Goal: Check status: Check status

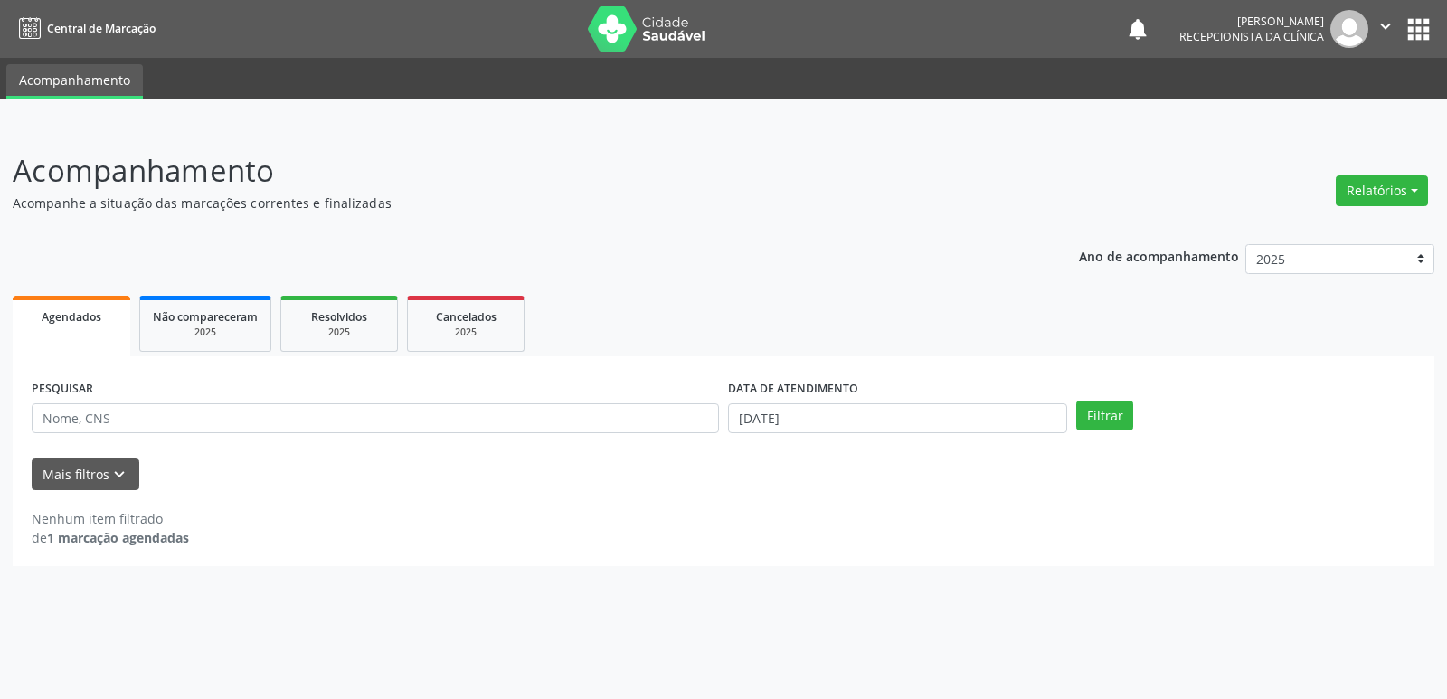
click at [419, 199] on p "Acompanhe a situação das marcações correntes e finalizadas" at bounding box center [510, 202] width 994 height 19
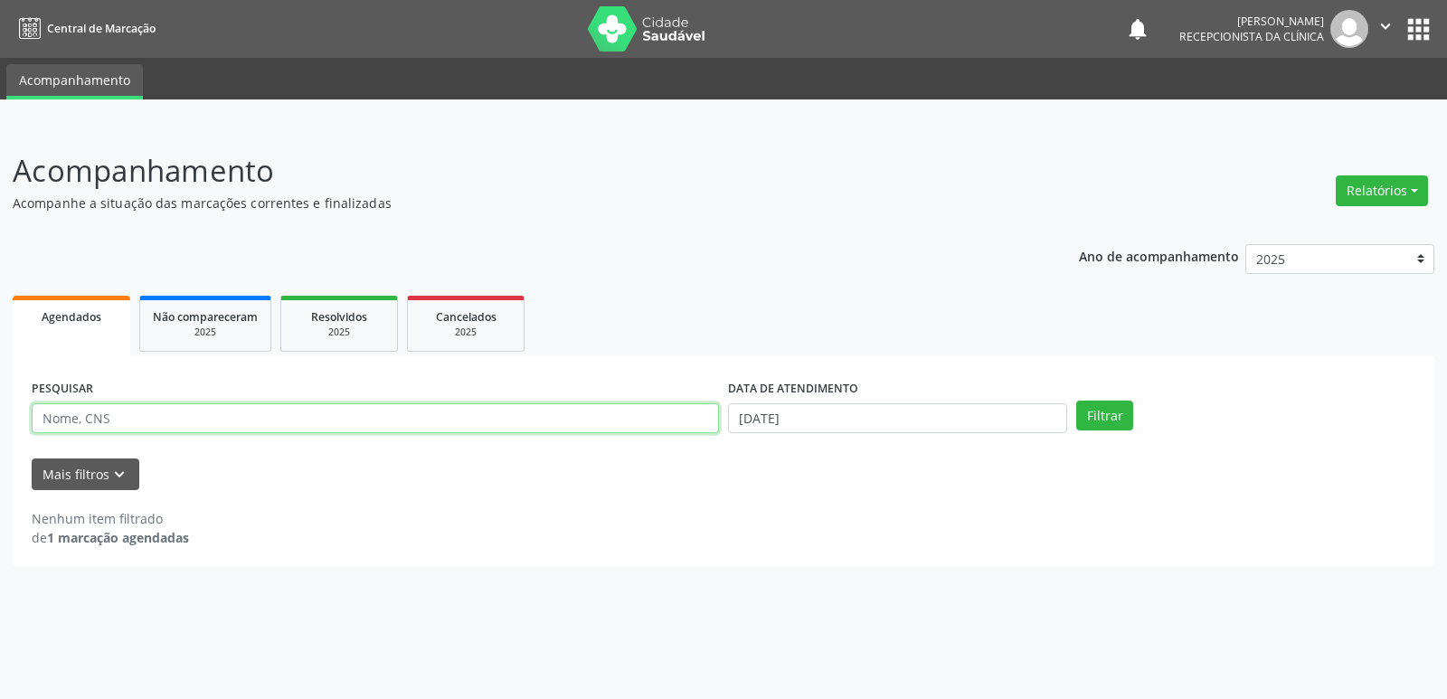
click at [118, 414] on input "text" at bounding box center [375, 418] width 687 height 31
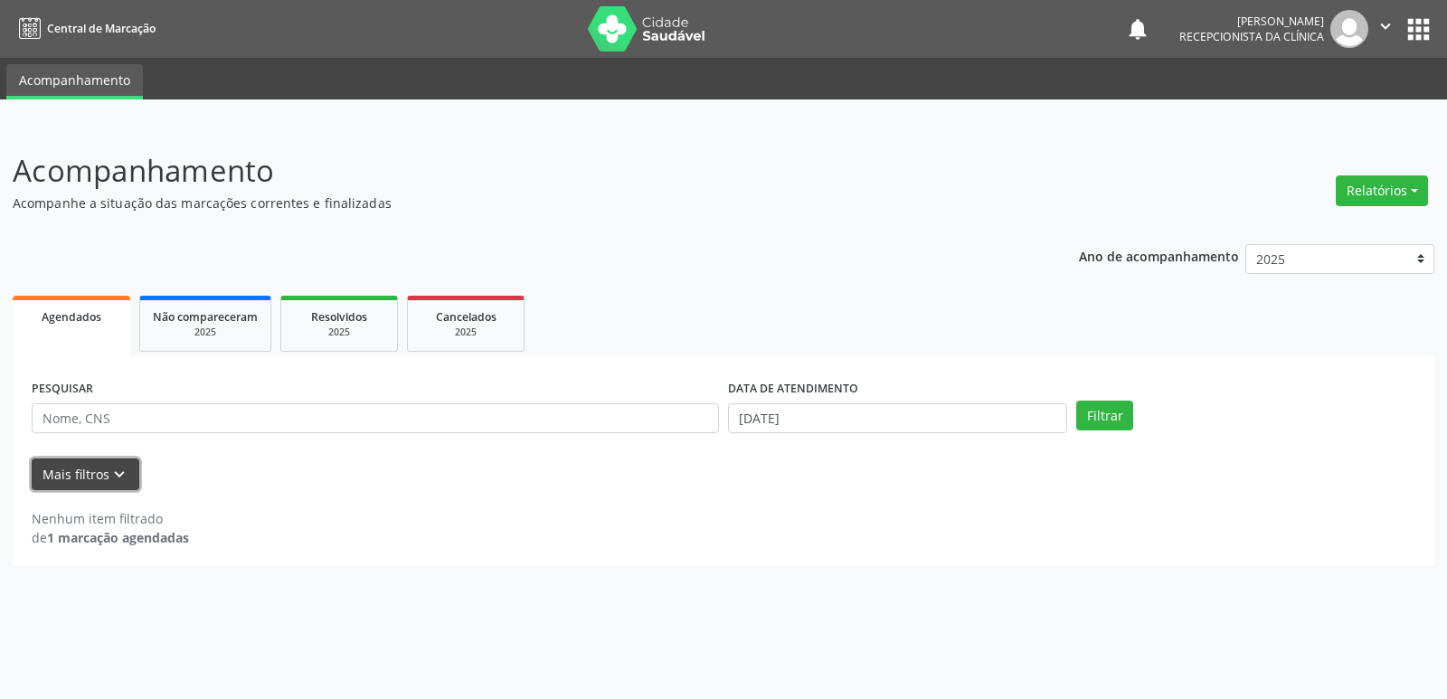
click at [129, 475] on button "Mais filtros keyboard_arrow_down" at bounding box center [86, 474] width 108 height 32
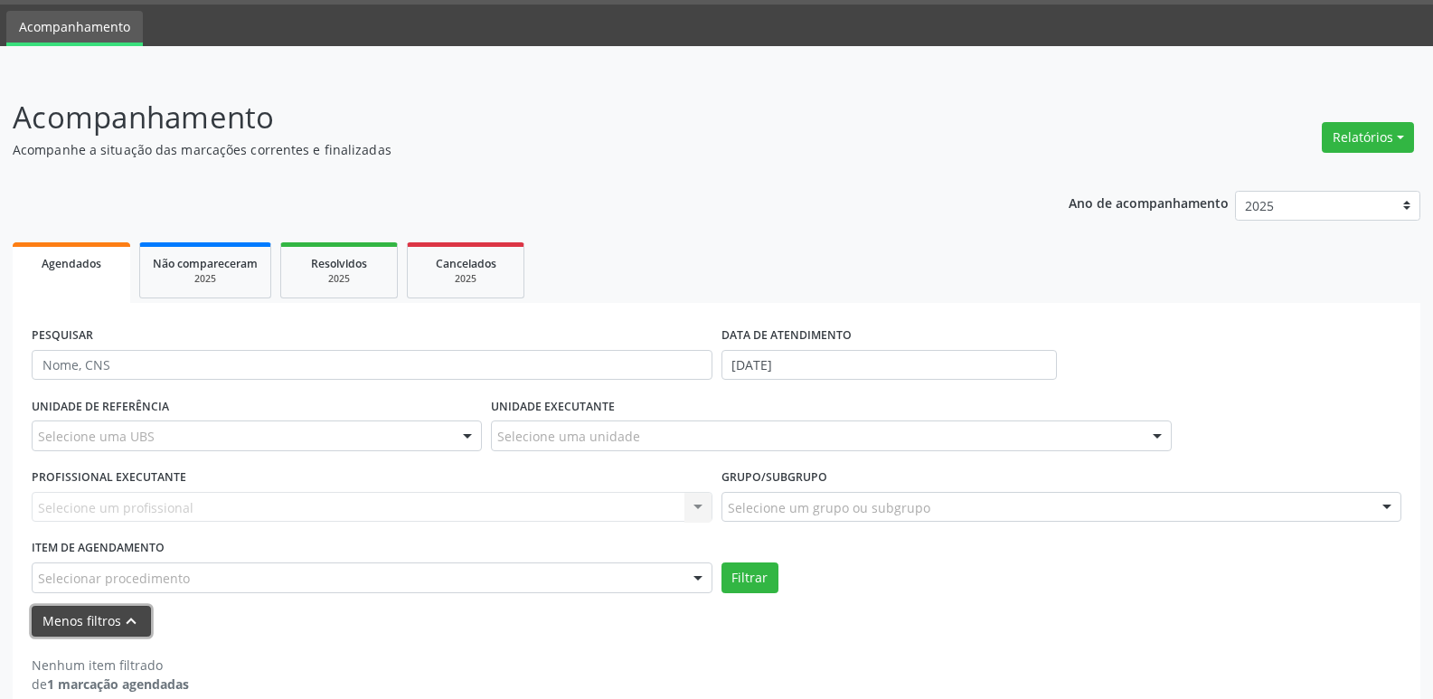
scroll to position [80, 0]
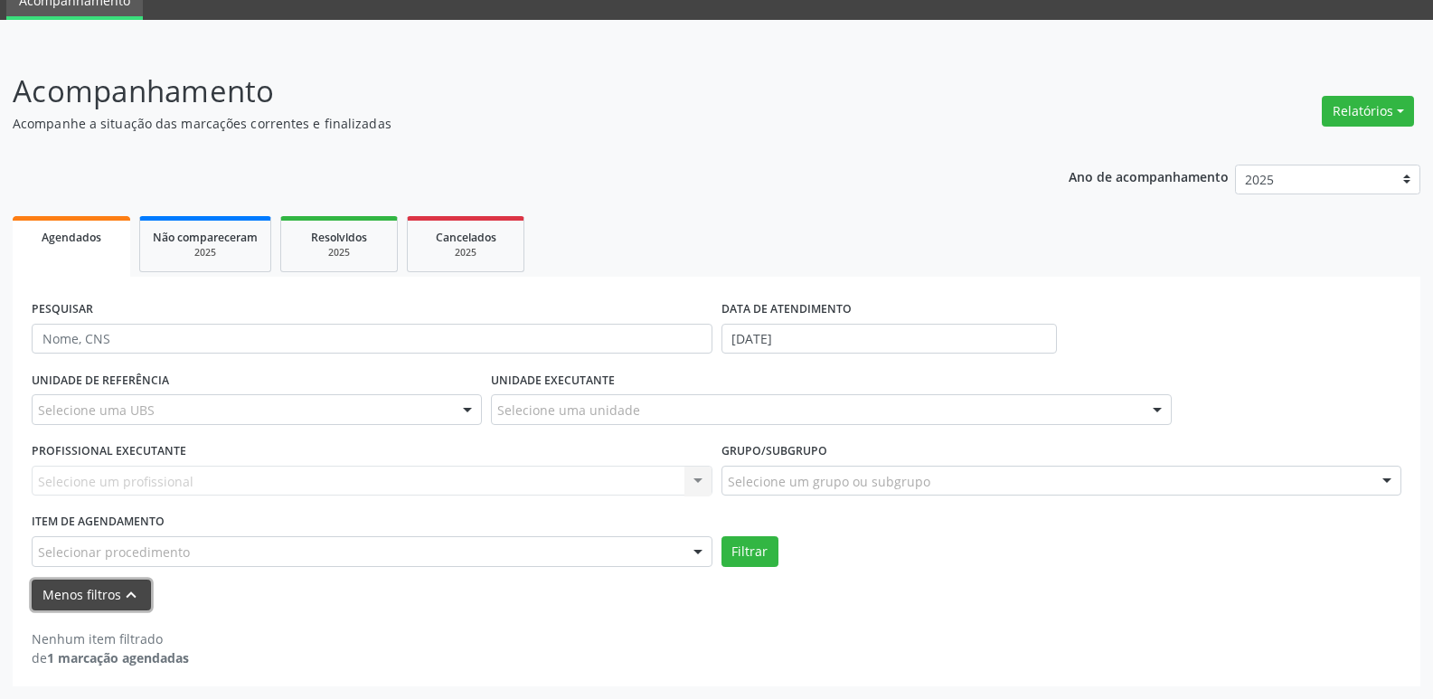
click at [139, 599] on button "Menos filtros keyboard_arrow_up" at bounding box center [91, 596] width 119 height 32
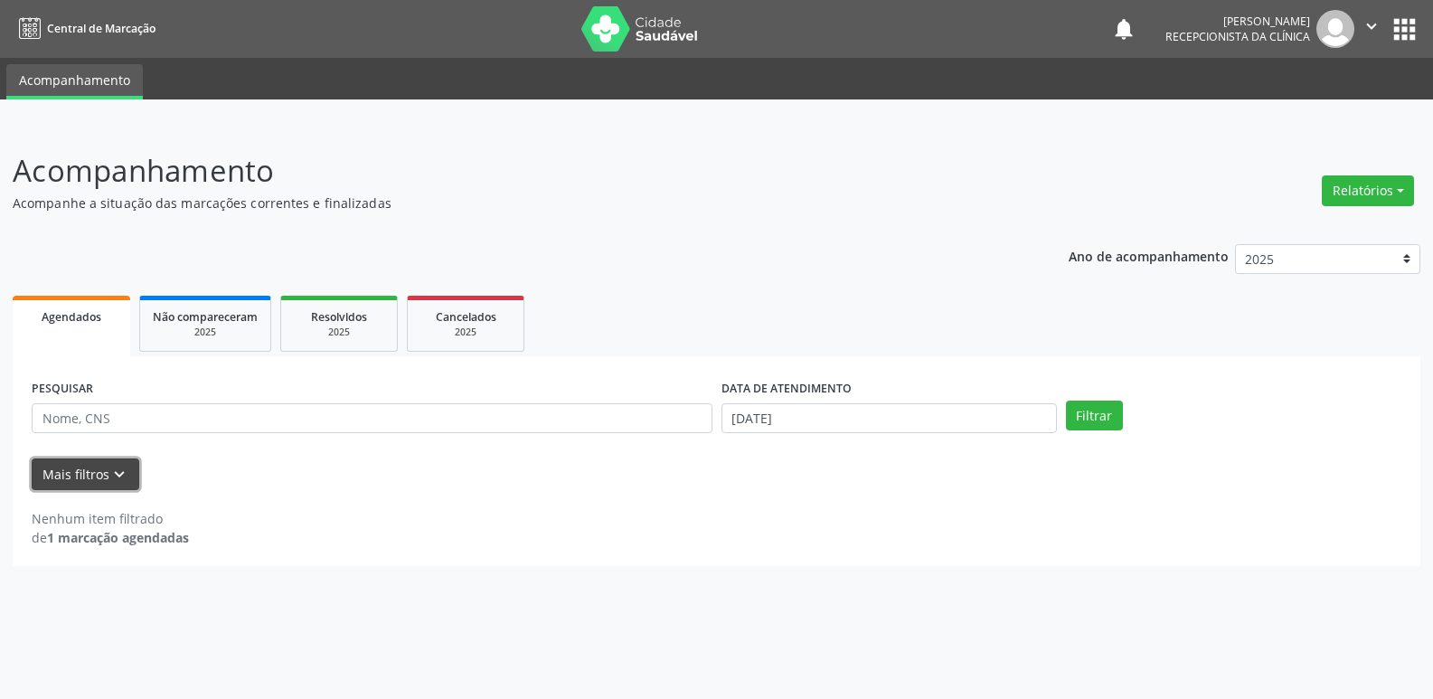
scroll to position [0, 0]
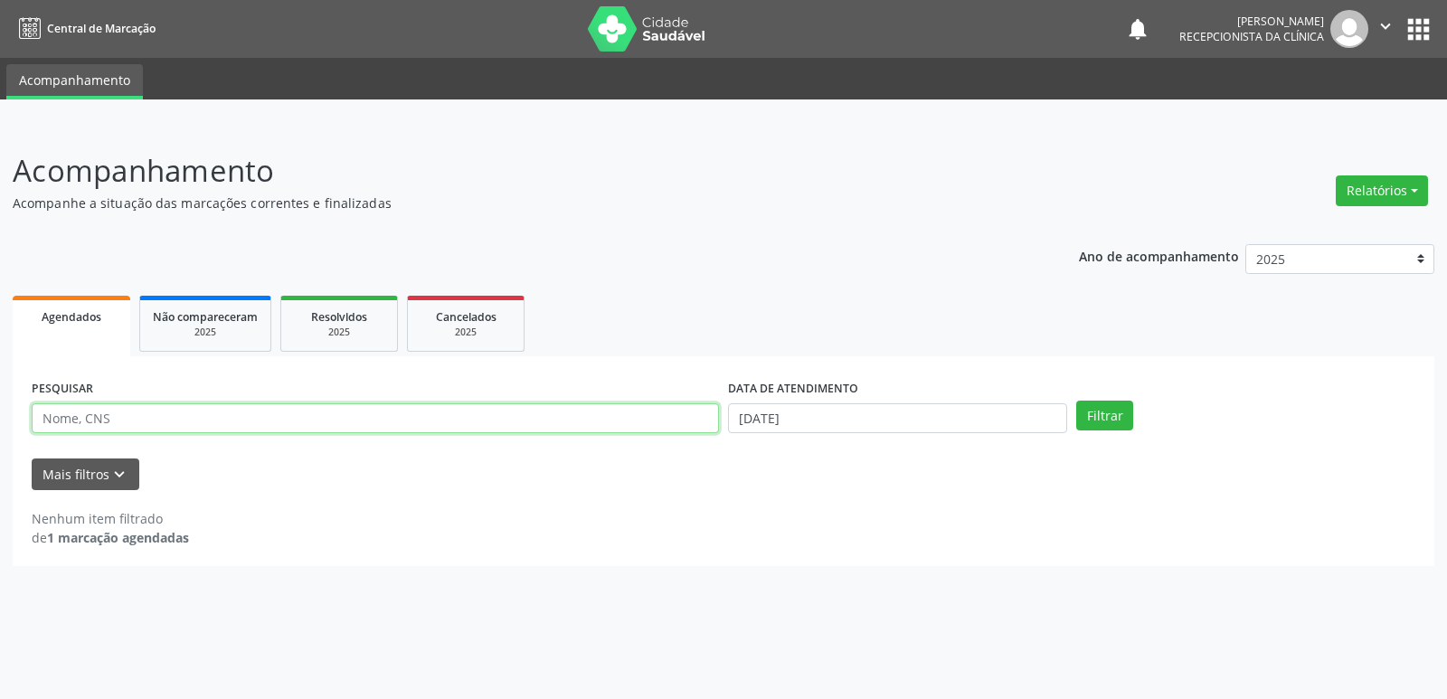
click at [126, 408] on input "text" at bounding box center [375, 418] width 687 height 31
type input "amara fernandes"
click at [1076, 401] on button "Filtrar" at bounding box center [1104, 416] width 57 height 31
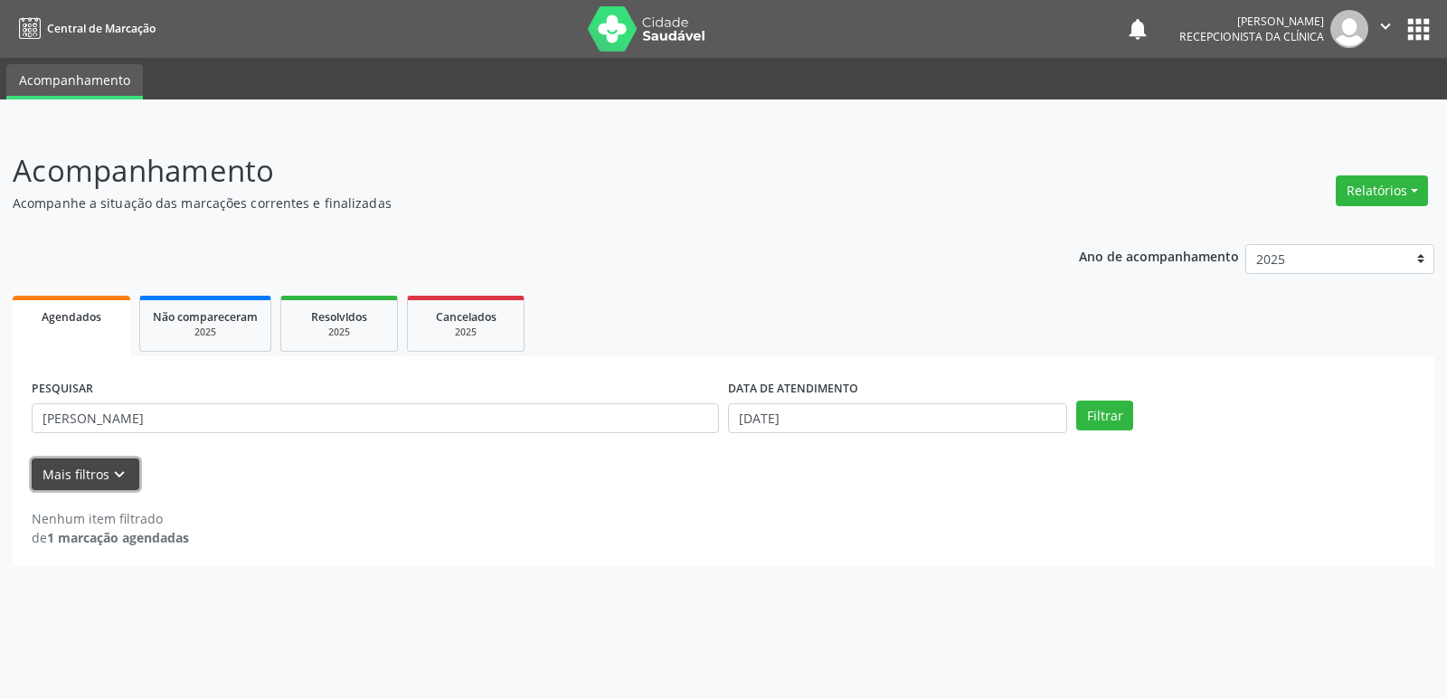
click at [103, 477] on button "Mais filtros keyboard_arrow_down" at bounding box center [86, 474] width 108 height 32
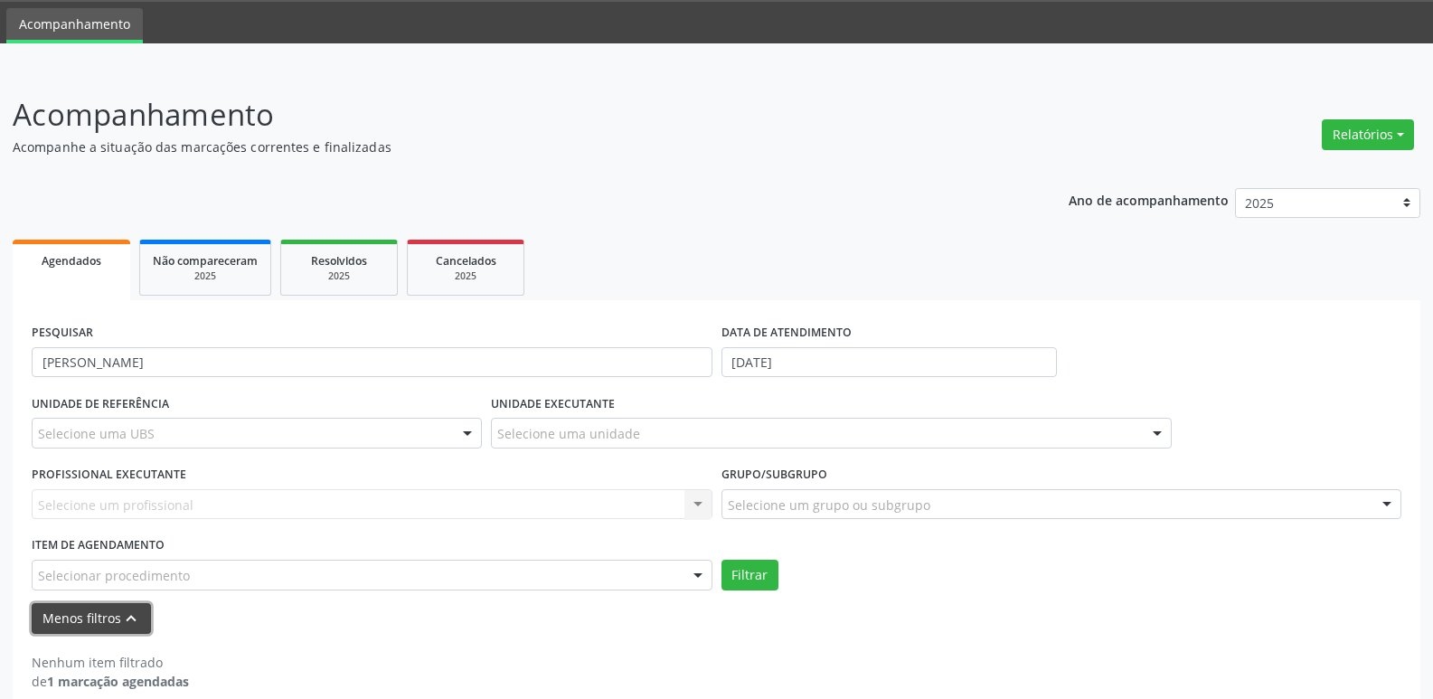
scroll to position [80, 0]
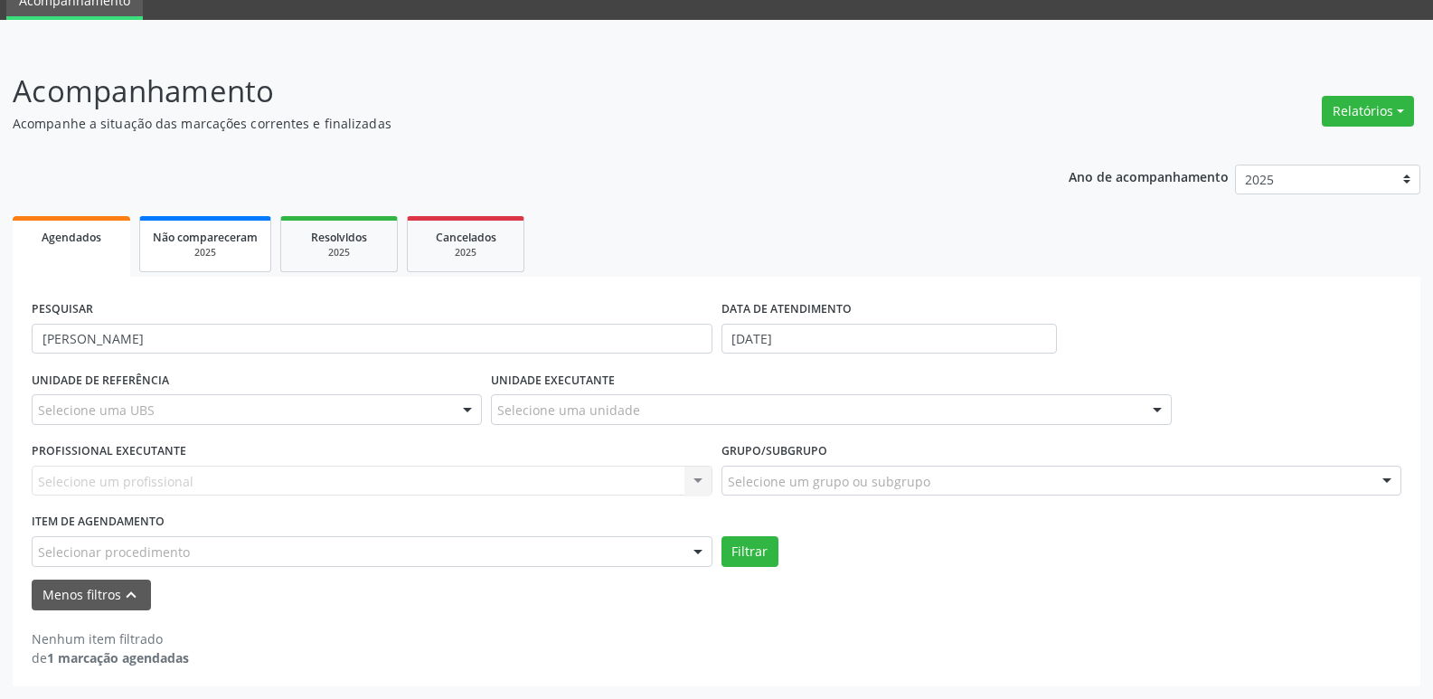
click at [240, 259] on div "2025" at bounding box center [205, 253] width 105 height 14
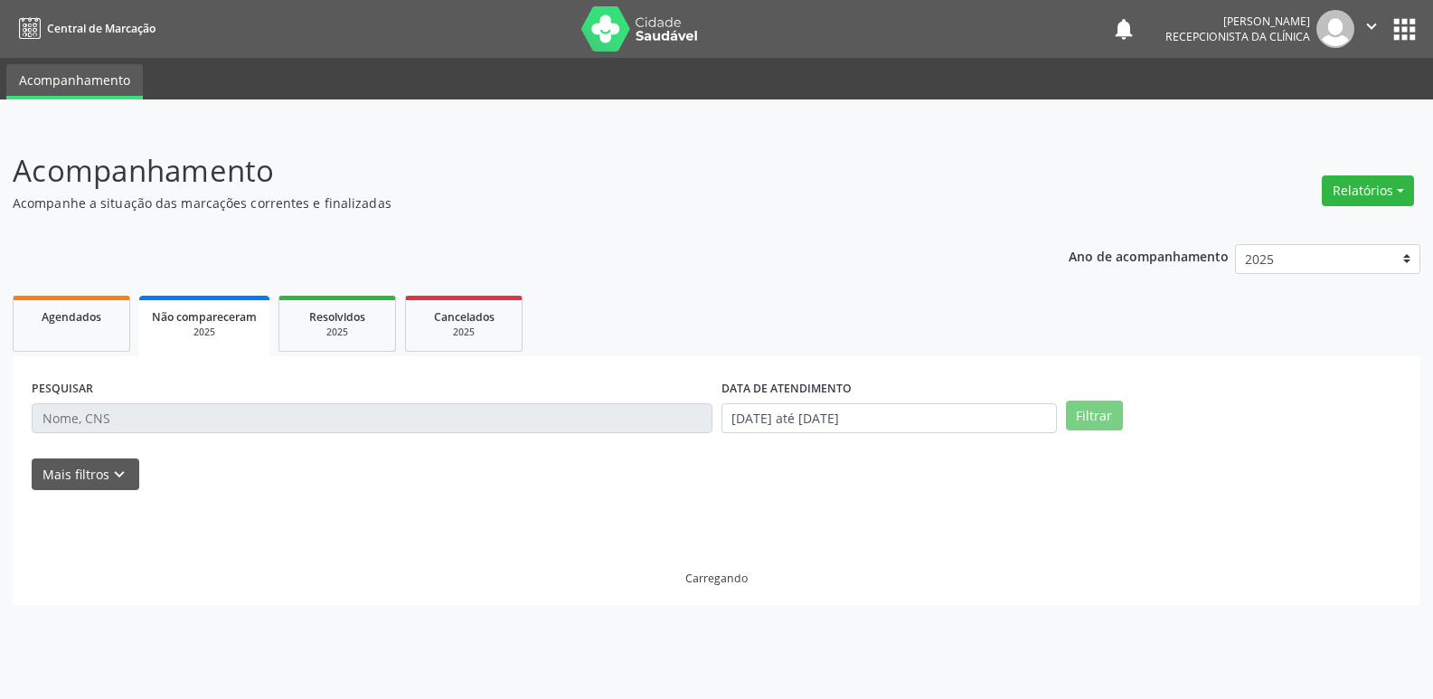
scroll to position [0, 0]
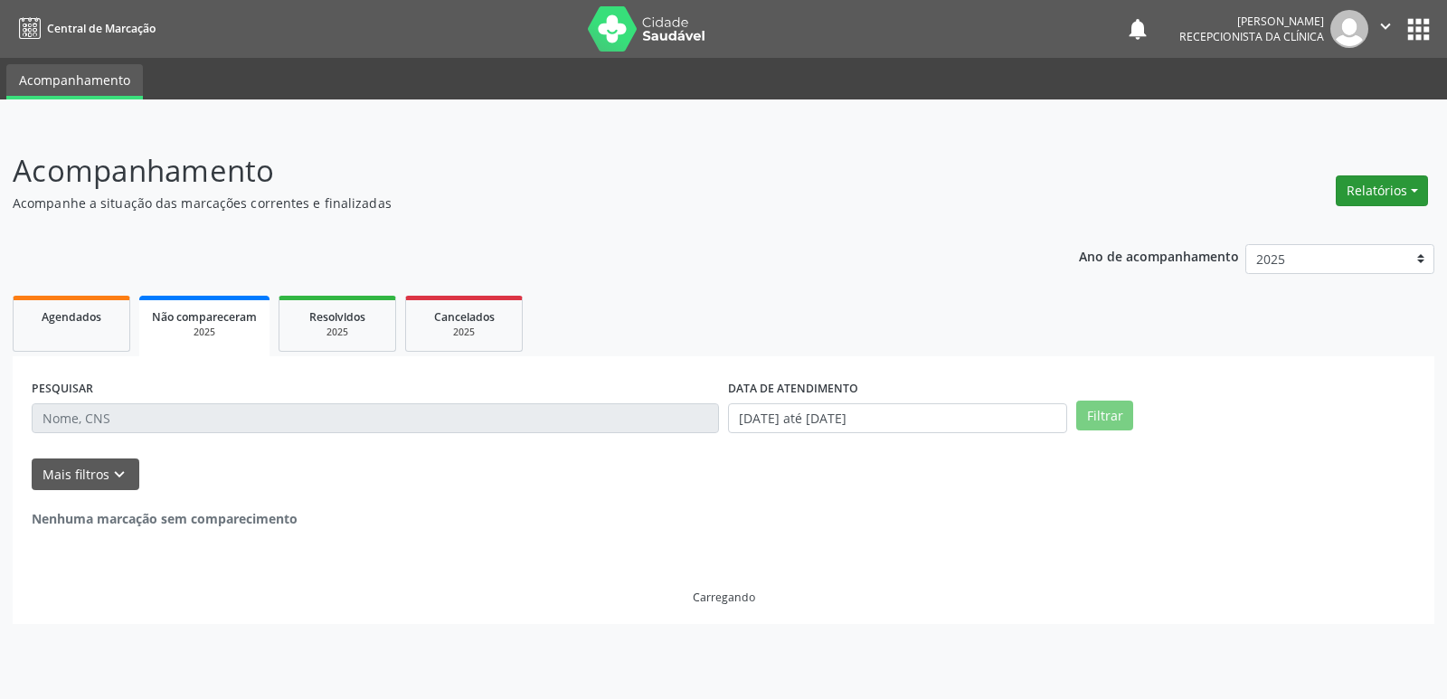
click at [1377, 184] on button "Relatórios" at bounding box center [1381, 190] width 92 height 31
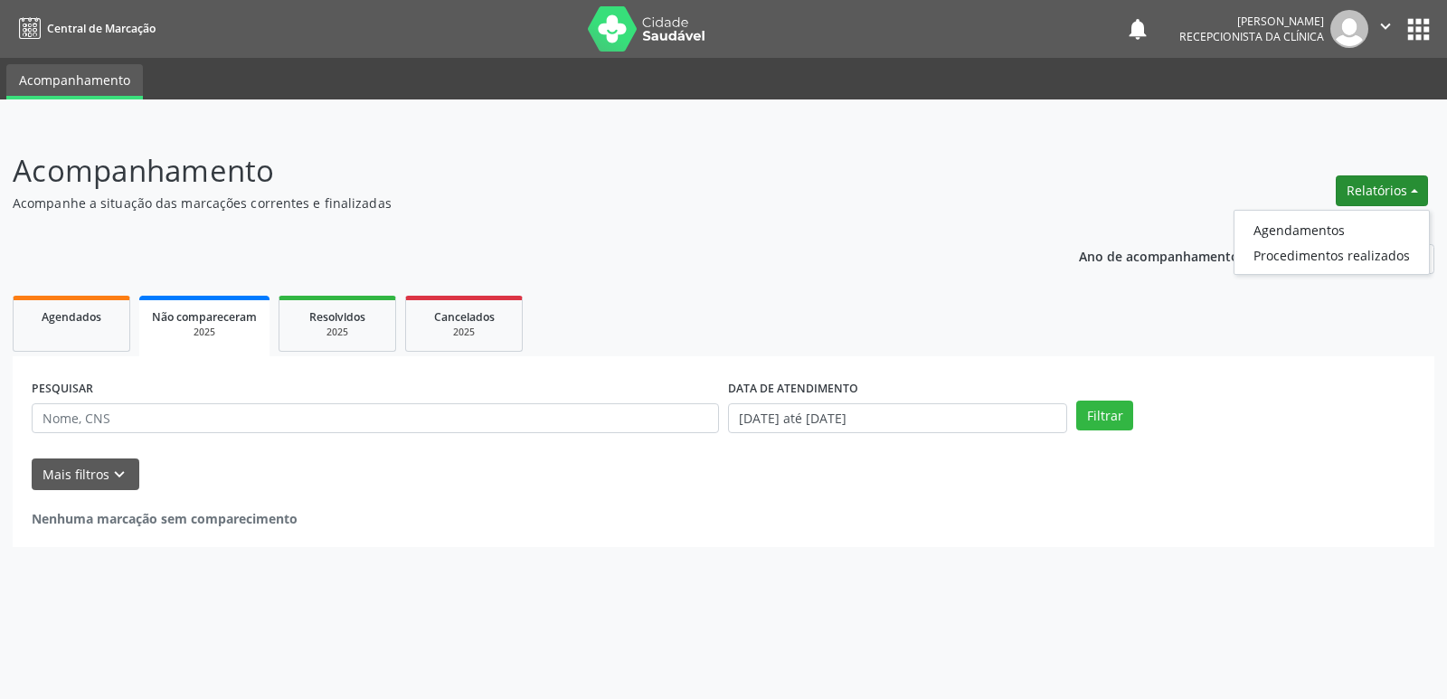
click at [1215, 143] on div "Acompanhamento Acompanhe a situação das marcações correntes e finalizadas Relat…" at bounding box center [723, 412] width 1447 height 574
click at [1390, 22] on icon "" at bounding box center [1385, 26] width 20 height 20
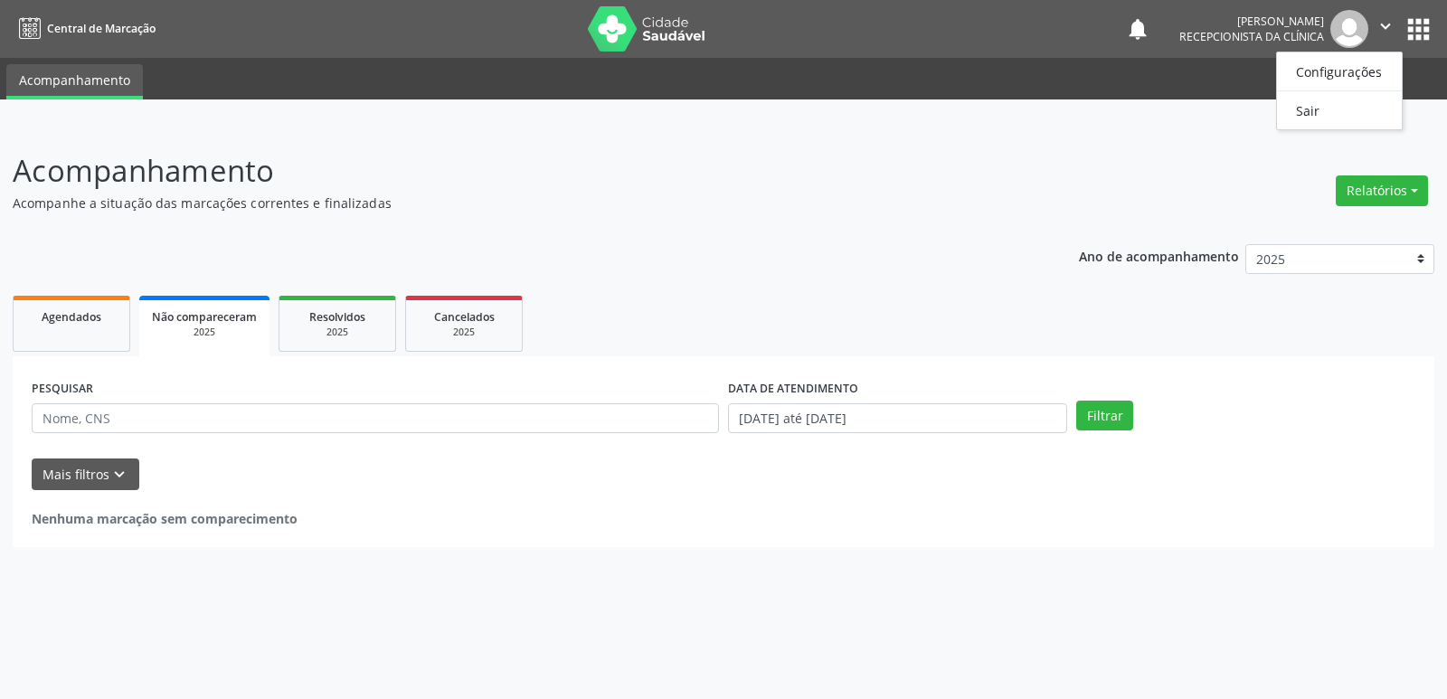
click at [886, 234] on div "Ano de acompanhamento 2025 Agendados Não compareceram 2025 Resolvidos 2025 Canc…" at bounding box center [723, 389] width 1421 height 316
click at [54, 30] on span "Central de Marcação" at bounding box center [101, 28] width 108 height 15
click at [88, 85] on link "Acompanhamento" at bounding box center [74, 81] width 137 height 35
click at [313, 323] on span "Resolvidos" at bounding box center [337, 316] width 56 height 15
click at [94, 322] on span "Agendados" at bounding box center [72, 316] width 60 height 15
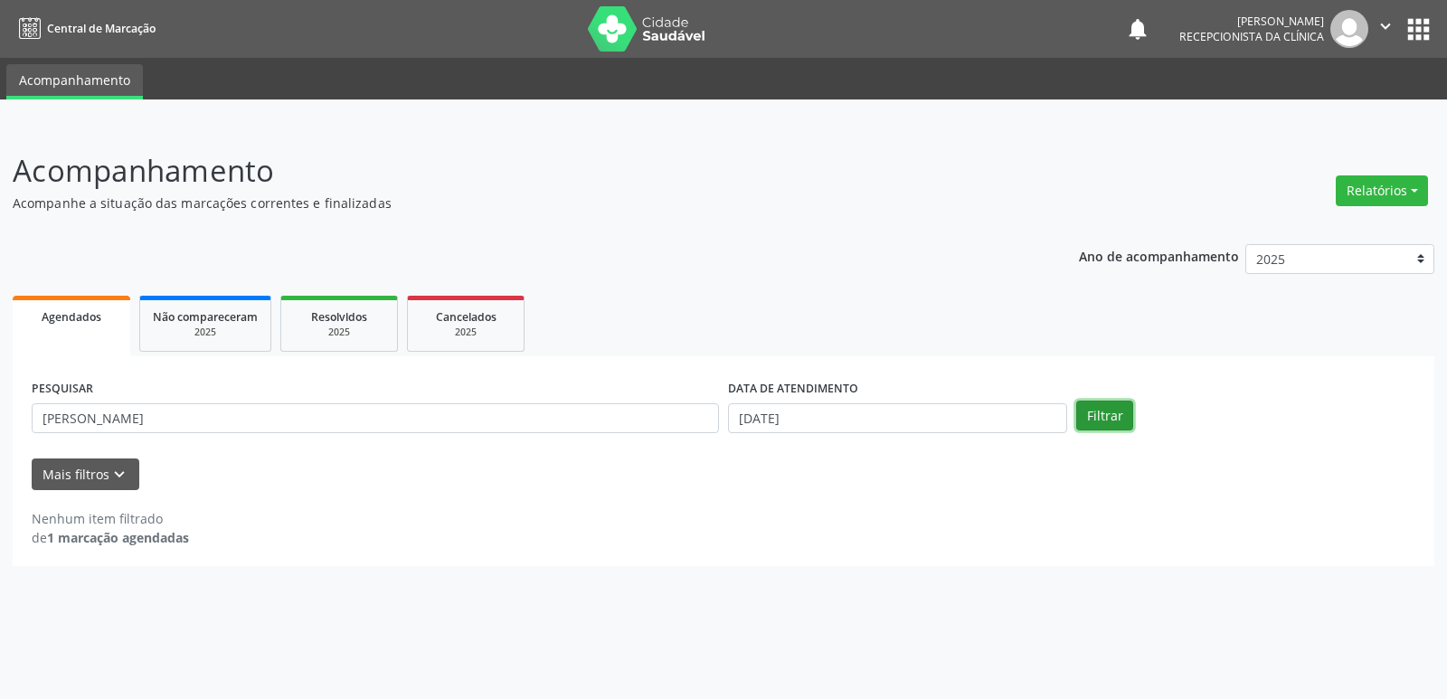
click at [1115, 427] on button "Filtrar" at bounding box center [1104, 416] width 57 height 31
click at [79, 470] on button "Mais filtros keyboard_arrow_down" at bounding box center [86, 474] width 108 height 32
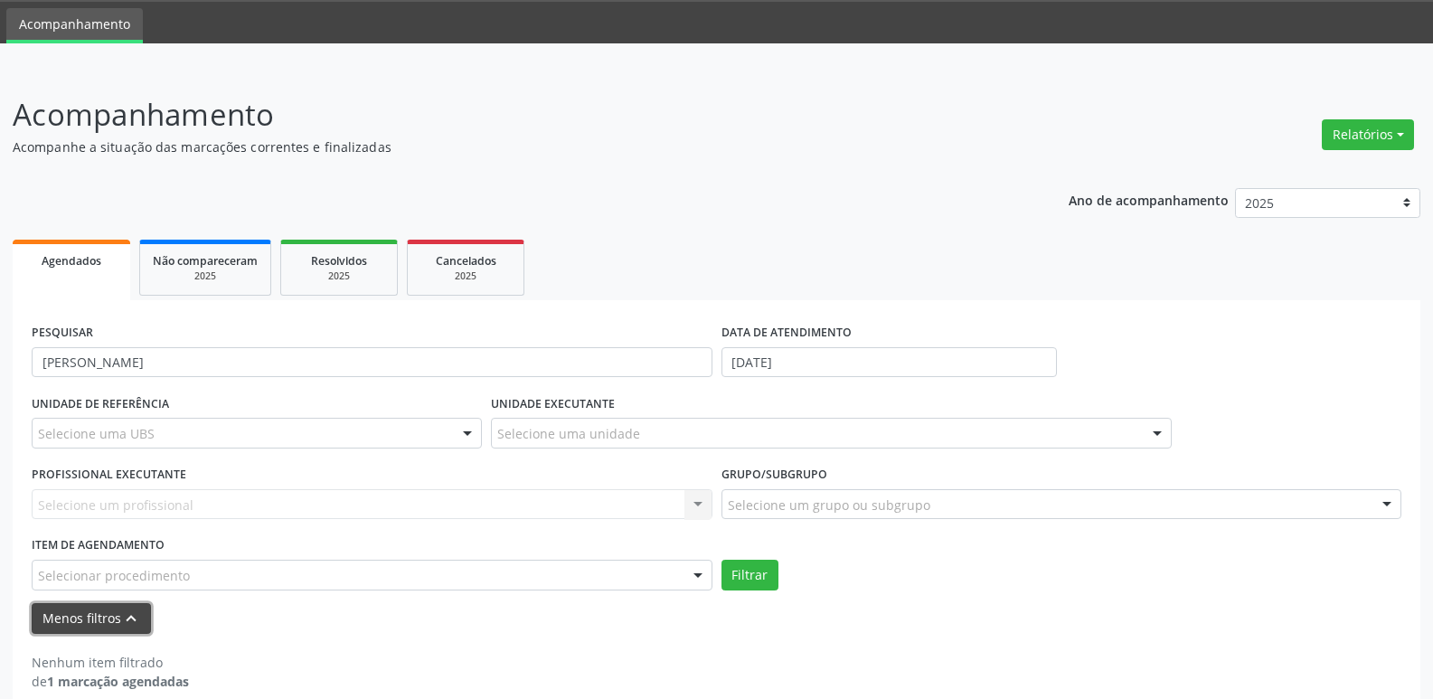
scroll to position [80, 0]
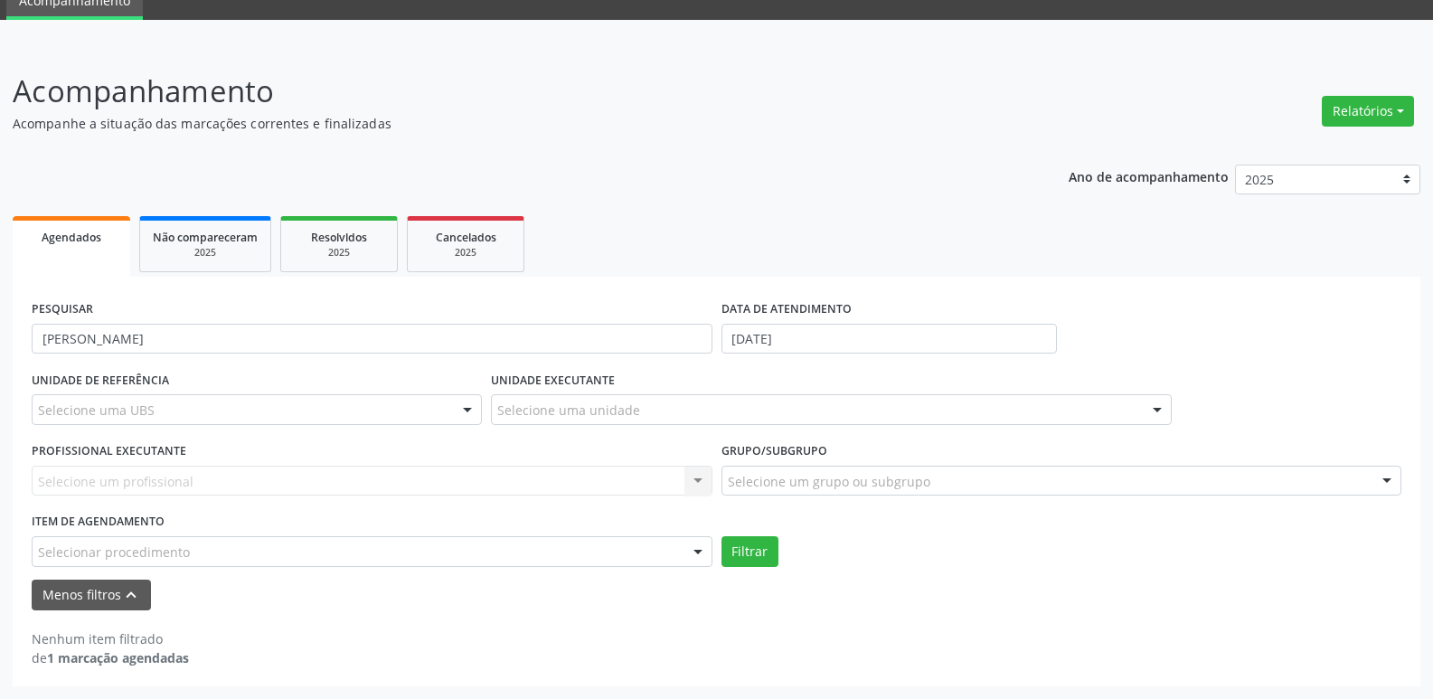
click at [540, 558] on div "Selecionar procedimento" at bounding box center [372, 551] width 681 height 31
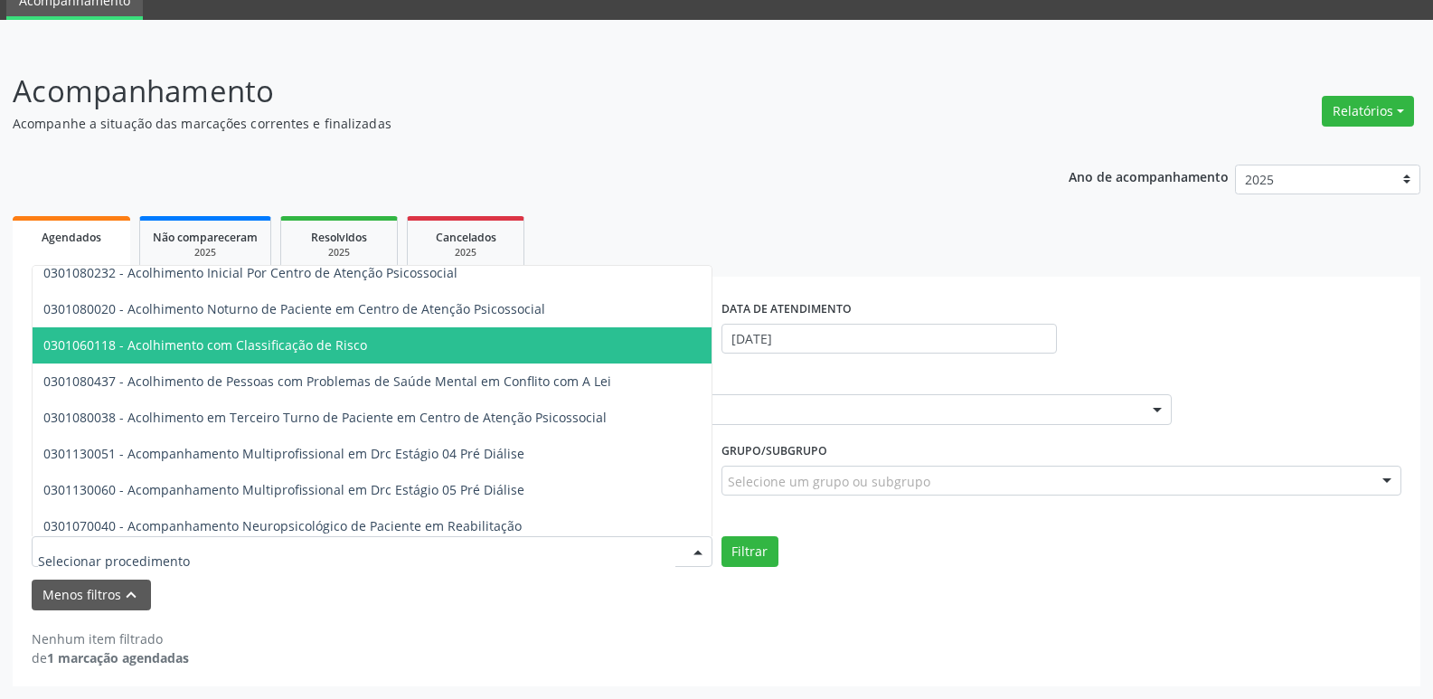
scroll to position [633, 0]
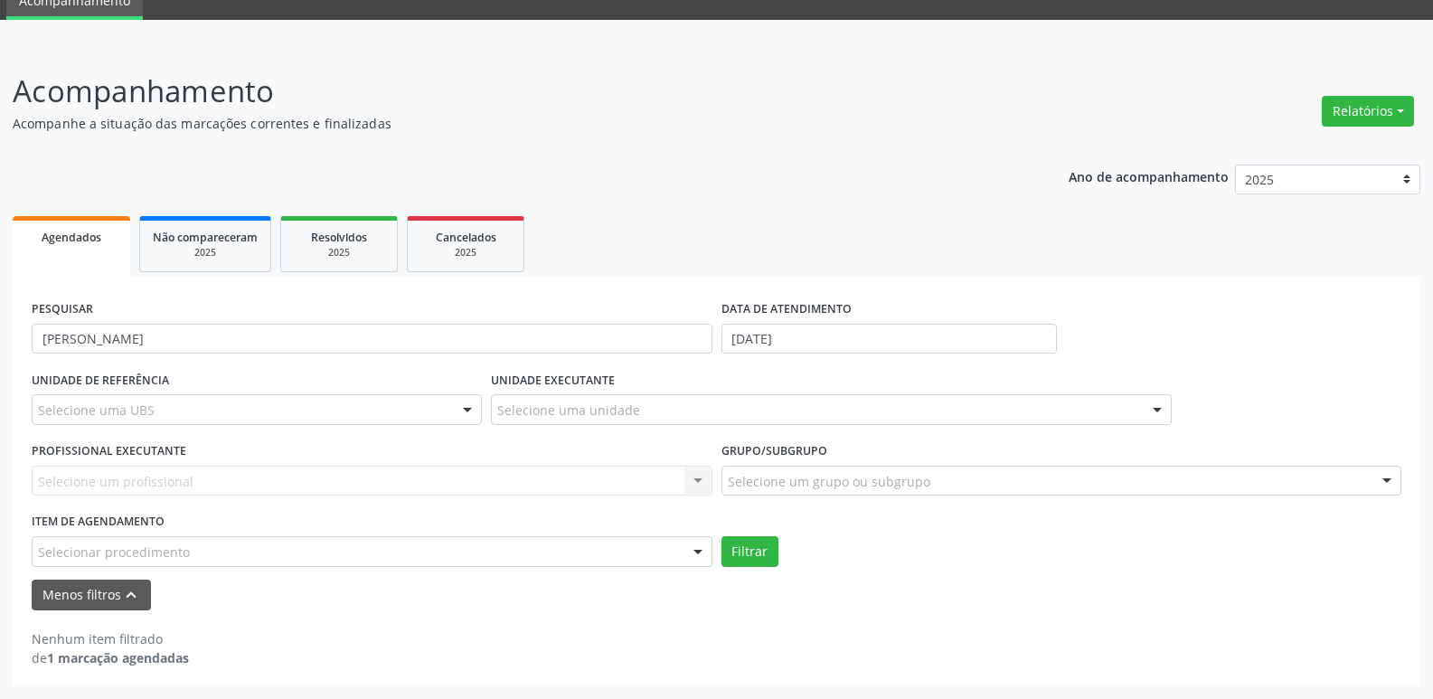
click at [677, 545] on div "Selecionar procedimento" at bounding box center [372, 551] width 681 height 31
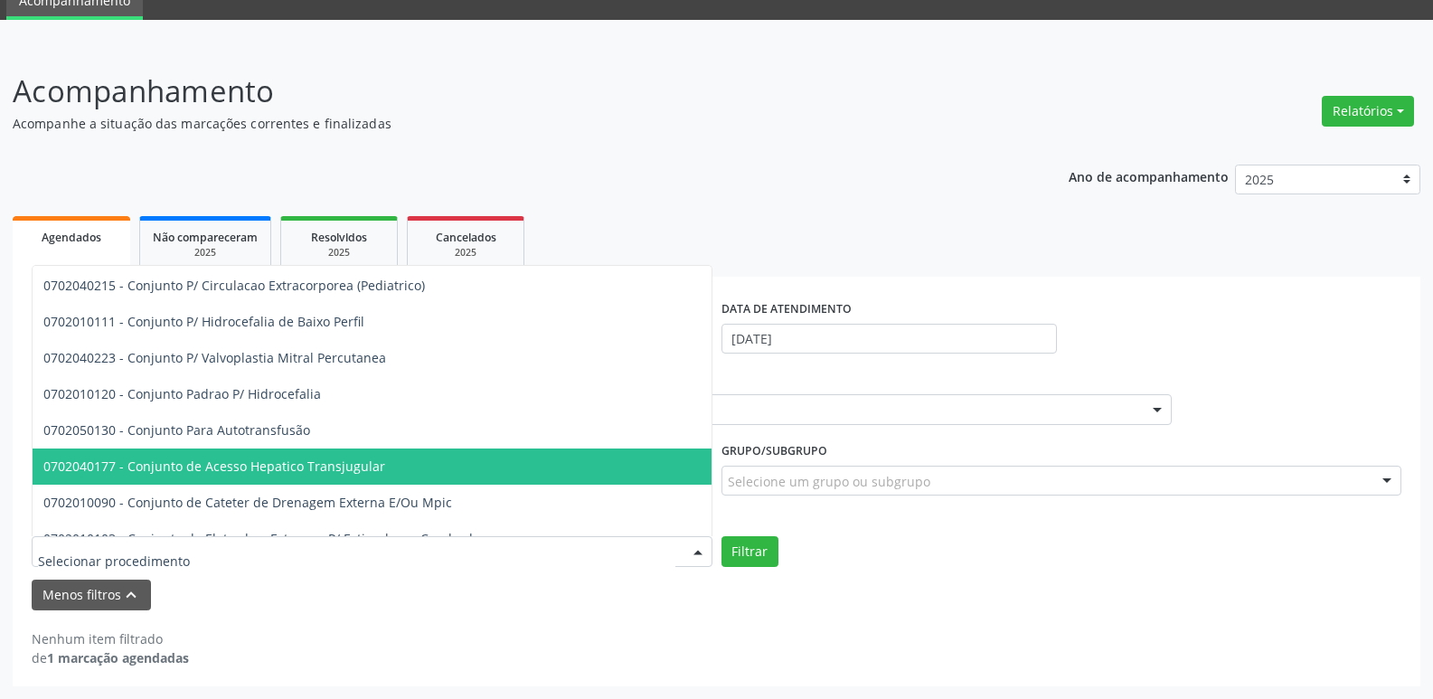
scroll to position [35816, 0]
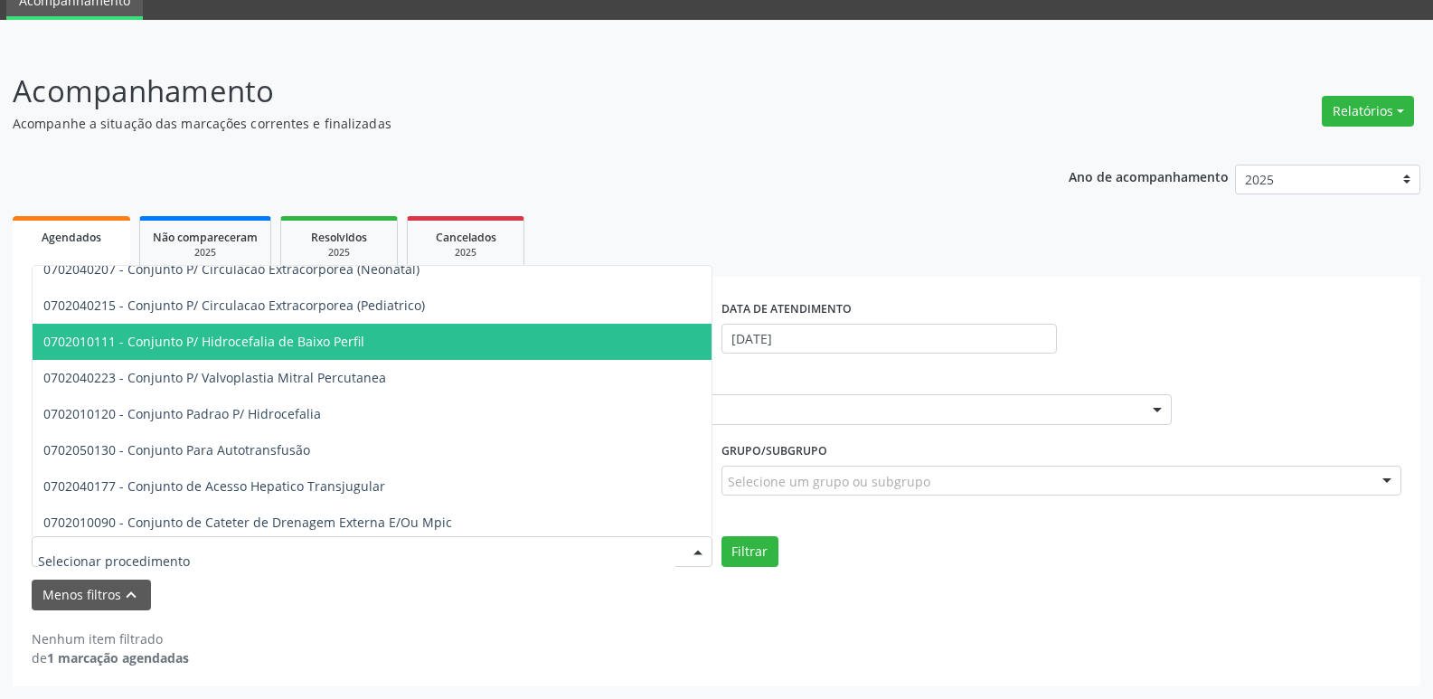
click at [644, 127] on p "Acompanhe a situação das marcações correntes e finalizadas" at bounding box center [505, 123] width 985 height 19
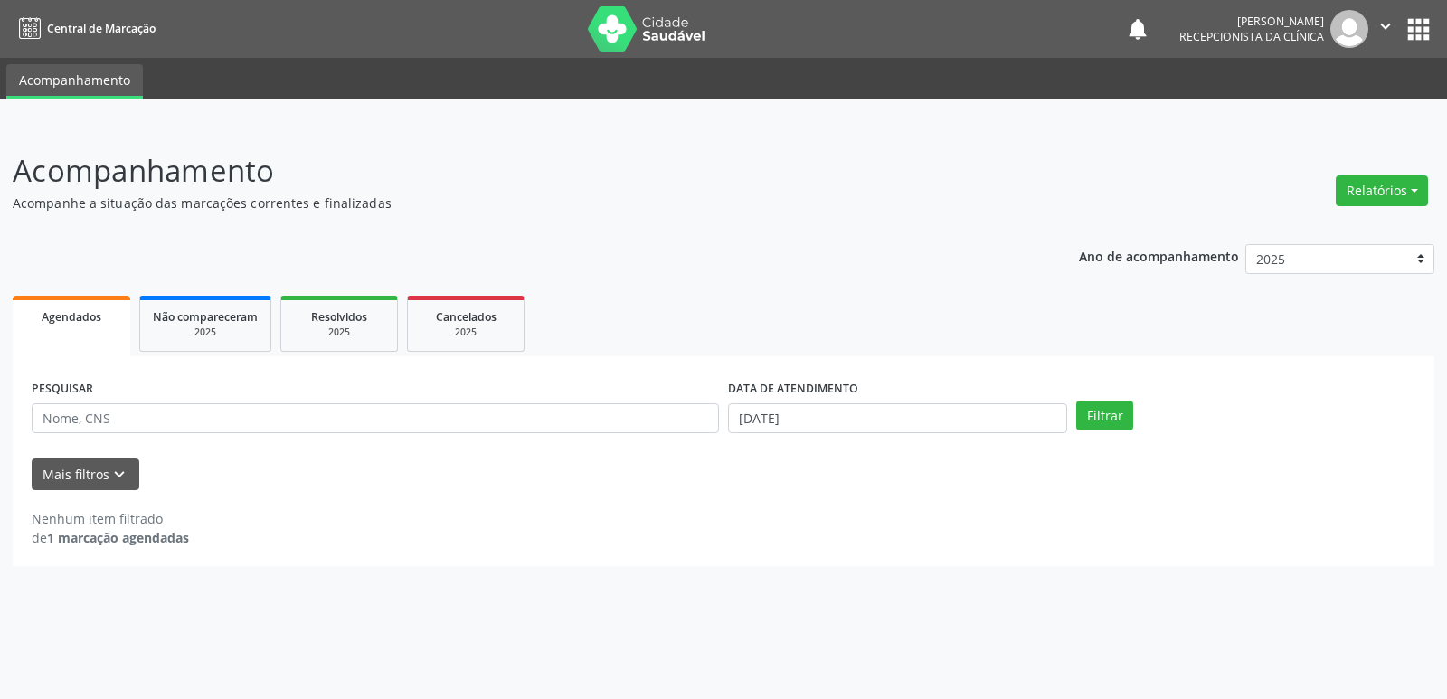
click at [1384, 25] on icon "" at bounding box center [1385, 26] width 20 height 20
click at [1311, 107] on link "Sair" at bounding box center [1339, 110] width 125 height 25
